Goal: Transaction & Acquisition: Obtain resource

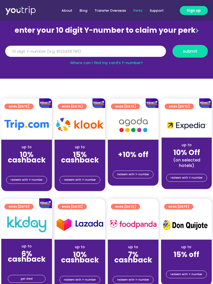
click at [126, 64] on link "Where can I find my card’s Y-number?" at bounding box center [106, 62] width 73 height 5
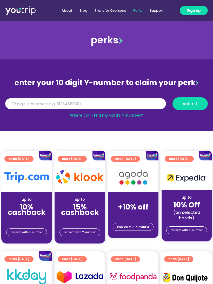
click at [76, 106] on input "Y Number" at bounding box center [85, 103] width 161 height 11
type input "8196648338"
click at [192, 102] on span "submit" at bounding box center [190, 104] width 15 height 4
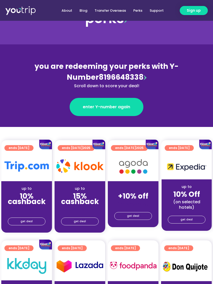
scroll to position [40, 0]
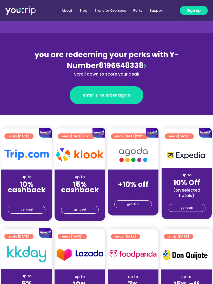
click at [85, 209] on span "get deal" at bounding box center [80, 209] width 12 height 7
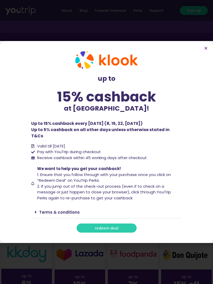
click at [118, 226] on span "redeem deal" at bounding box center [107, 228] width 24 height 4
